Goal: Transaction & Acquisition: Purchase product/service

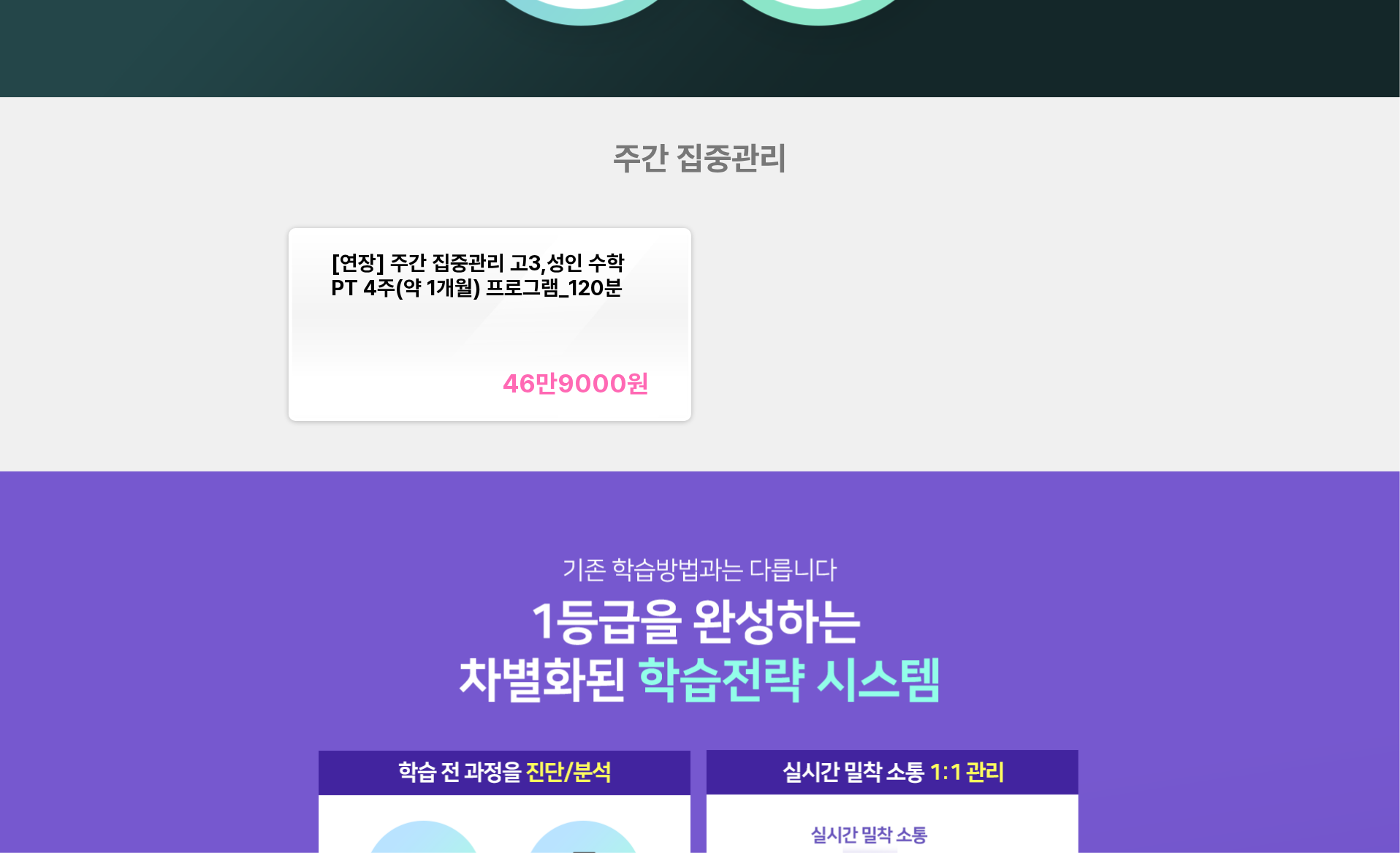
scroll to position [1865, 0]
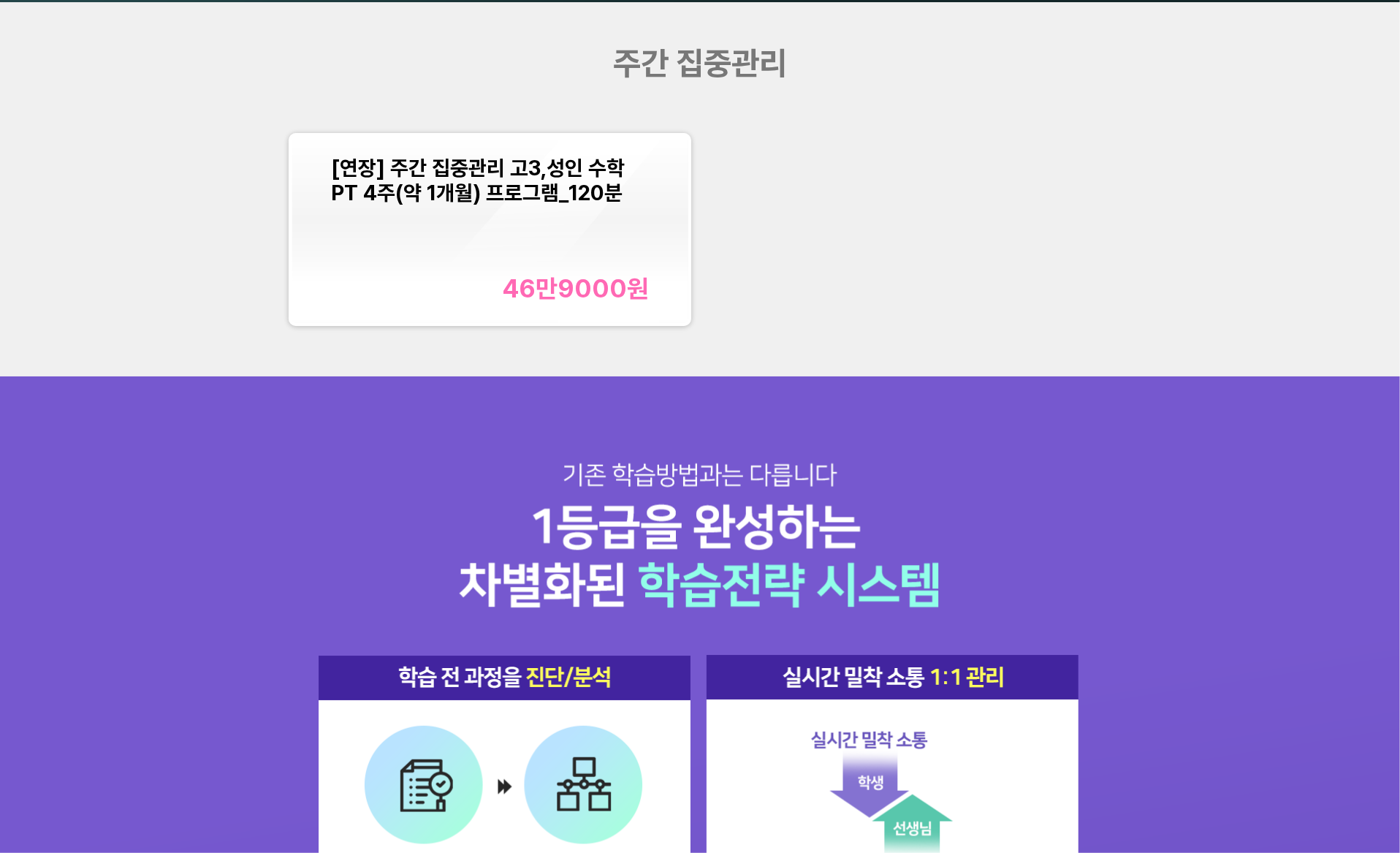
click at [531, 198] on span "[연장] 주간 집중관리 고3,성인 수학PT 4주(약 1개월) 프로그램_120분" at bounding box center [478, 180] width 294 height 50
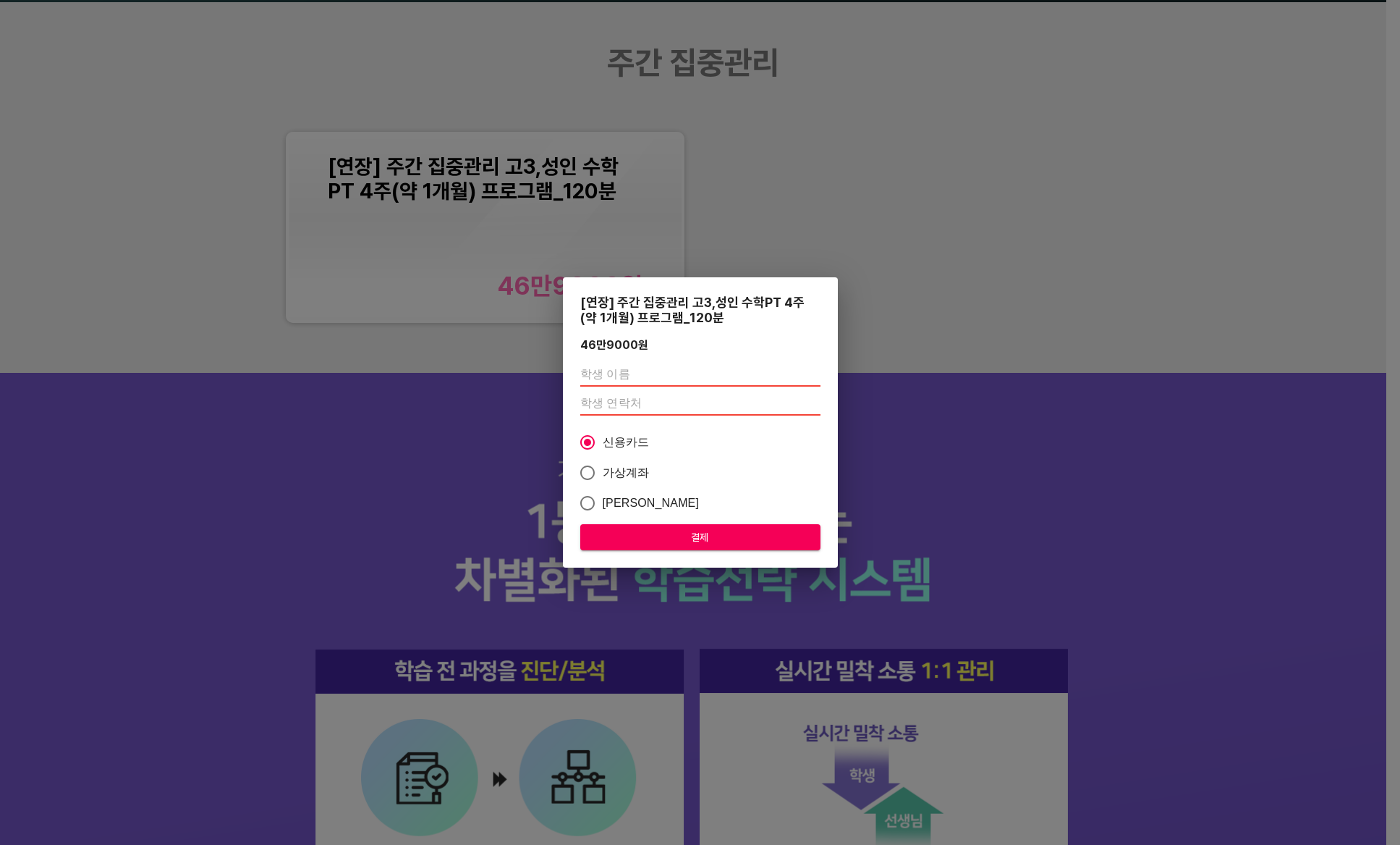
click at [629, 377] on input "text" at bounding box center [700, 375] width 240 height 23
type input "[PERSON_NAME]"
click at [642, 406] on input "number" at bounding box center [700, 404] width 240 height 23
paste input "01085300709"
type input "01085300709"
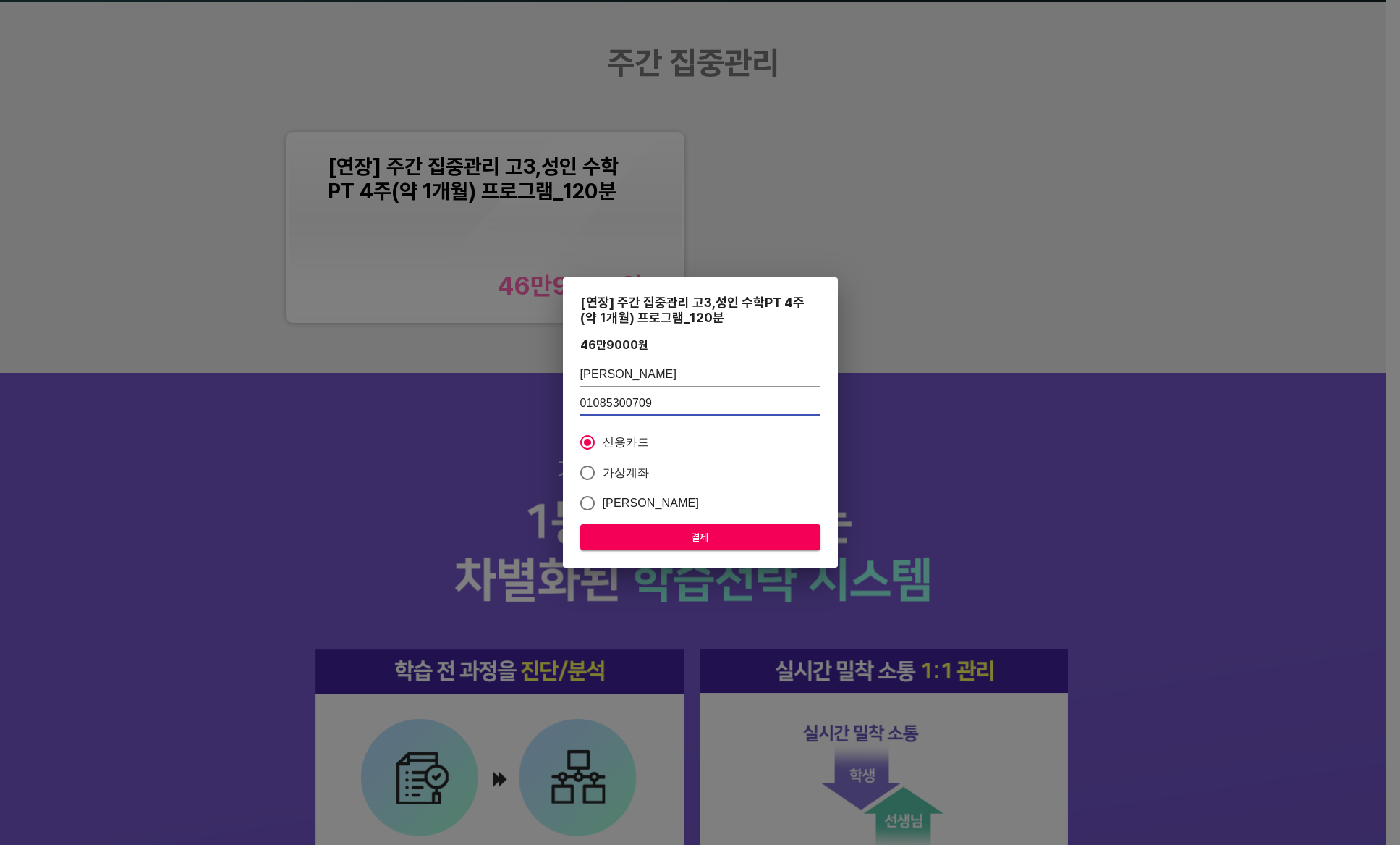
click at [625, 477] on span "가상계좌" at bounding box center [626, 472] width 47 height 17
click at [603, 477] on input "가상계좌" at bounding box center [588, 473] width 31 height 31
radio input "true"
click at [681, 530] on span "결제" at bounding box center [700, 537] width 217 height 18
